Goal: Task Accomplishment & Management: Use online tool/utility

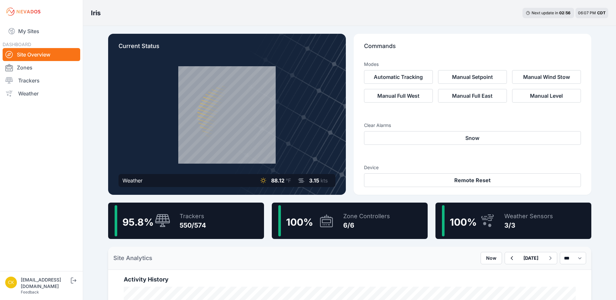
drag, startPoint x: 52, startPoint y: 31, endPoint x: 94, endPoint y: 29, distance: 42.3
click at [52, 31] on link "My Sites" at bounding box center [42, 31] width 78 height 16
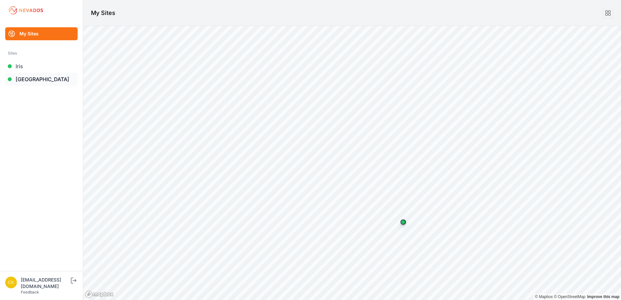
click at [52, 80] on link "[GEOGRAPHIC_DATA]" at bounding box center [41, 79] width 72 height 13
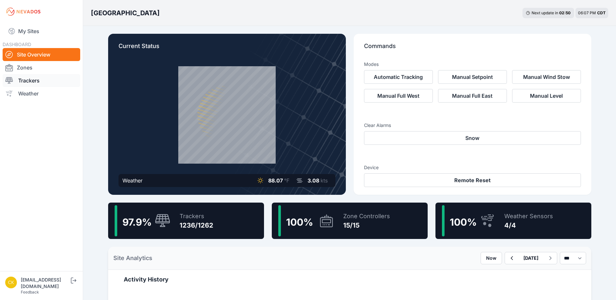
click at [56, 77] on link "Trackers" at bounding box center [42, 80] width 78 height 13
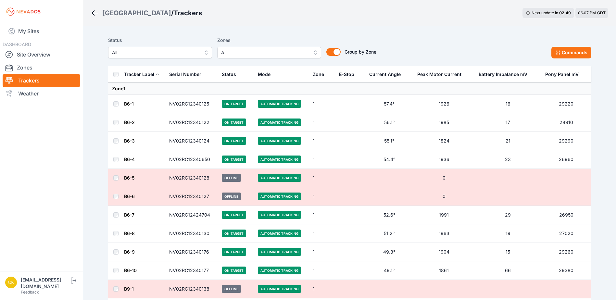
click at [249, 53] on span "All" at bounding box center [264, 53] width 87 height 8
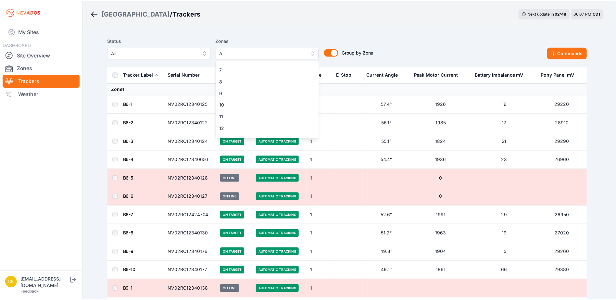
scroll to position [100, 0]
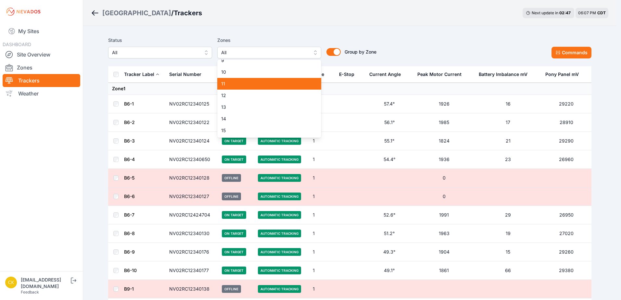
click at [250, 85] on span "11" at bounding box center [265, 84] width 88 height 6
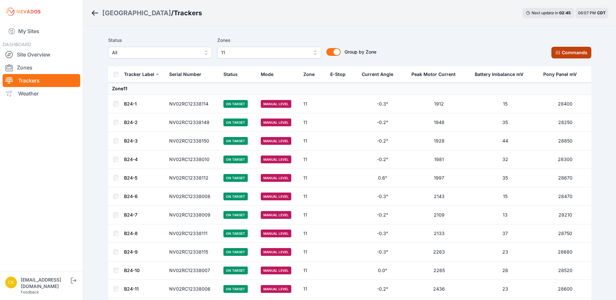
click at [556, 55] on icon at bounding box center [557, 52] width 5 height 5
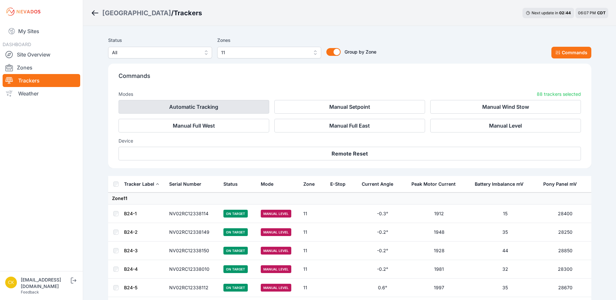
click at [232, 107] on button "Automatic Tracking" at bounding box center [194, 107] width 151 height 14
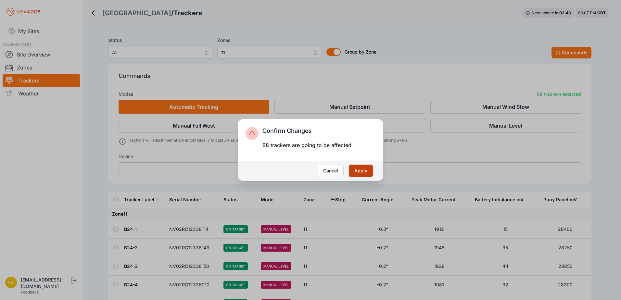
click at [361, 168] on button "Apply" at bounding box center [361, 171] width 24 height 12
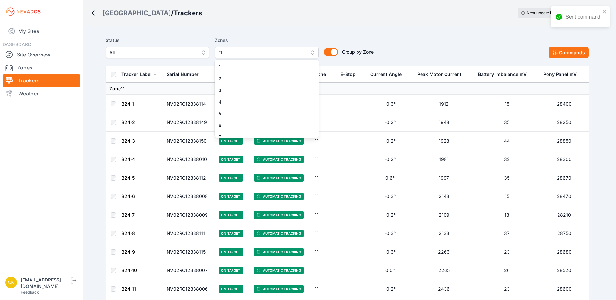
click at [262, 55] on span "11" at bounding box center [262, 53] width 87 height 8
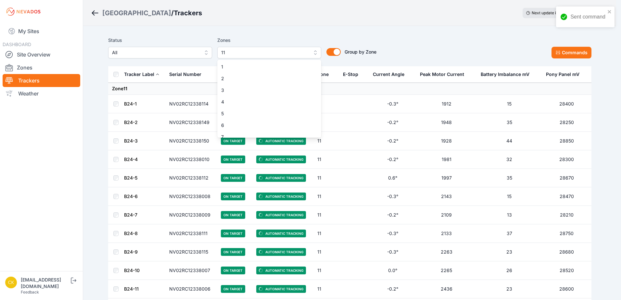
scroll to position [52, 0]
click at [245, 130] on span "11" at bounding box center [265, 132] width 88 height 6
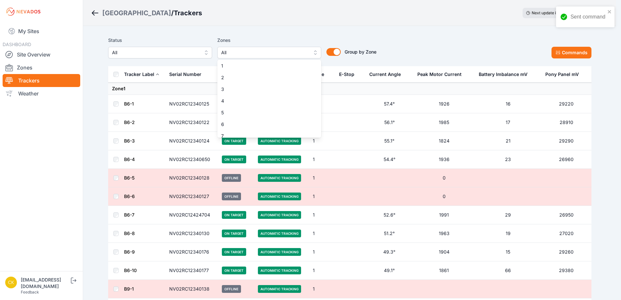
scroll to position [32, 0]
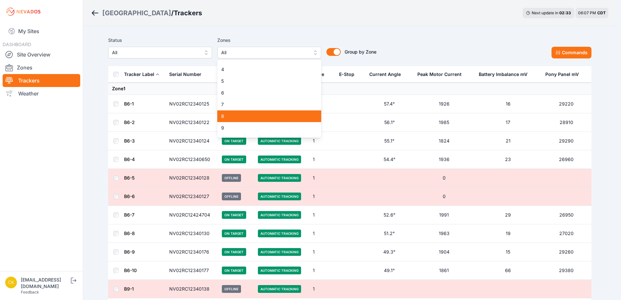
click at [246, 117] on span "8" at bounding box center [265, 116] width 88 height 6
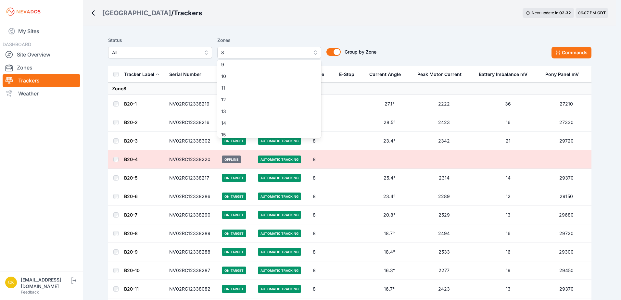
scroll to position [100, 0]
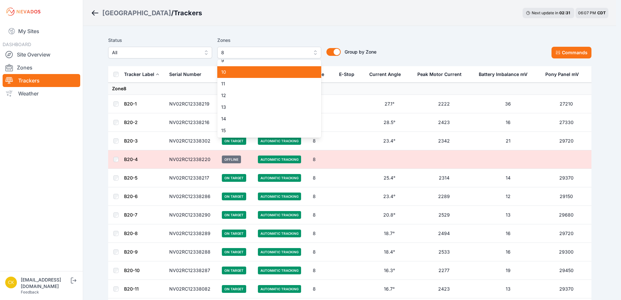
click at [249, 74] on span "10" at bounding box center [265, 72] width 88 height 6
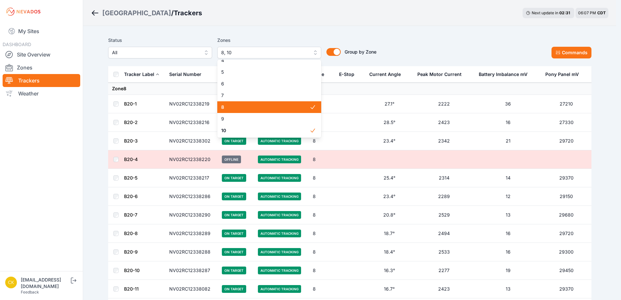
scroll to position [35, 0]
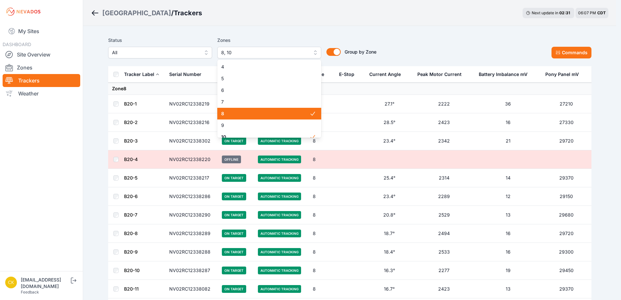
click at [257, 117] on div "8" at bounding box center [269, 114] width 104 height 12
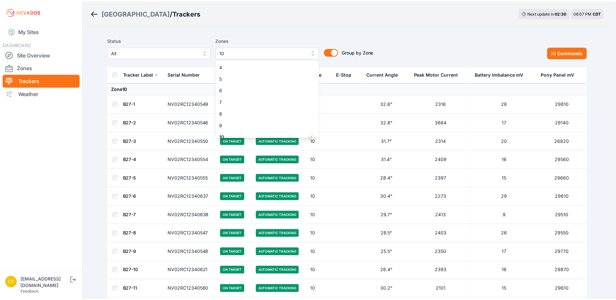
scroll to position [100, 0]
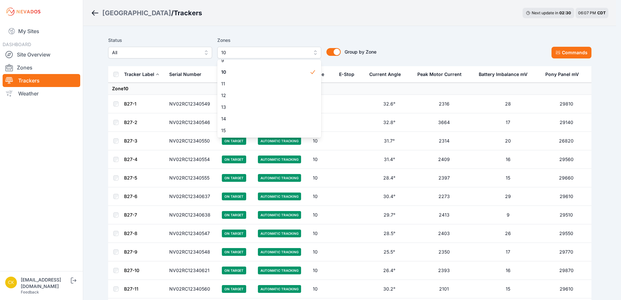
click at [396, 49] on div "Status All Zones 10 1 2 3 4 5 6 7 8 9 10 11 12 13 14 15 Group by Zone Group by …" at bounding box center [349, 47] width 483 height 22
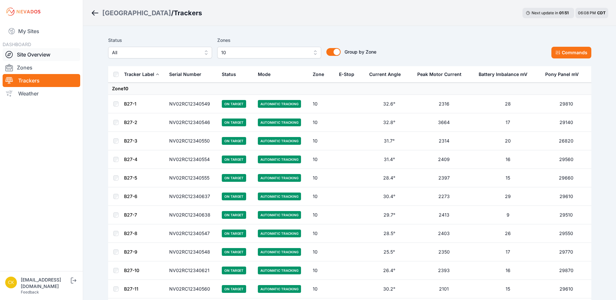
click at [51, 54] on link "Site Overview" at bounding box center [42, 54] width 78 height 13
